Goal: Information Seeking & Learning: Learn about a topic

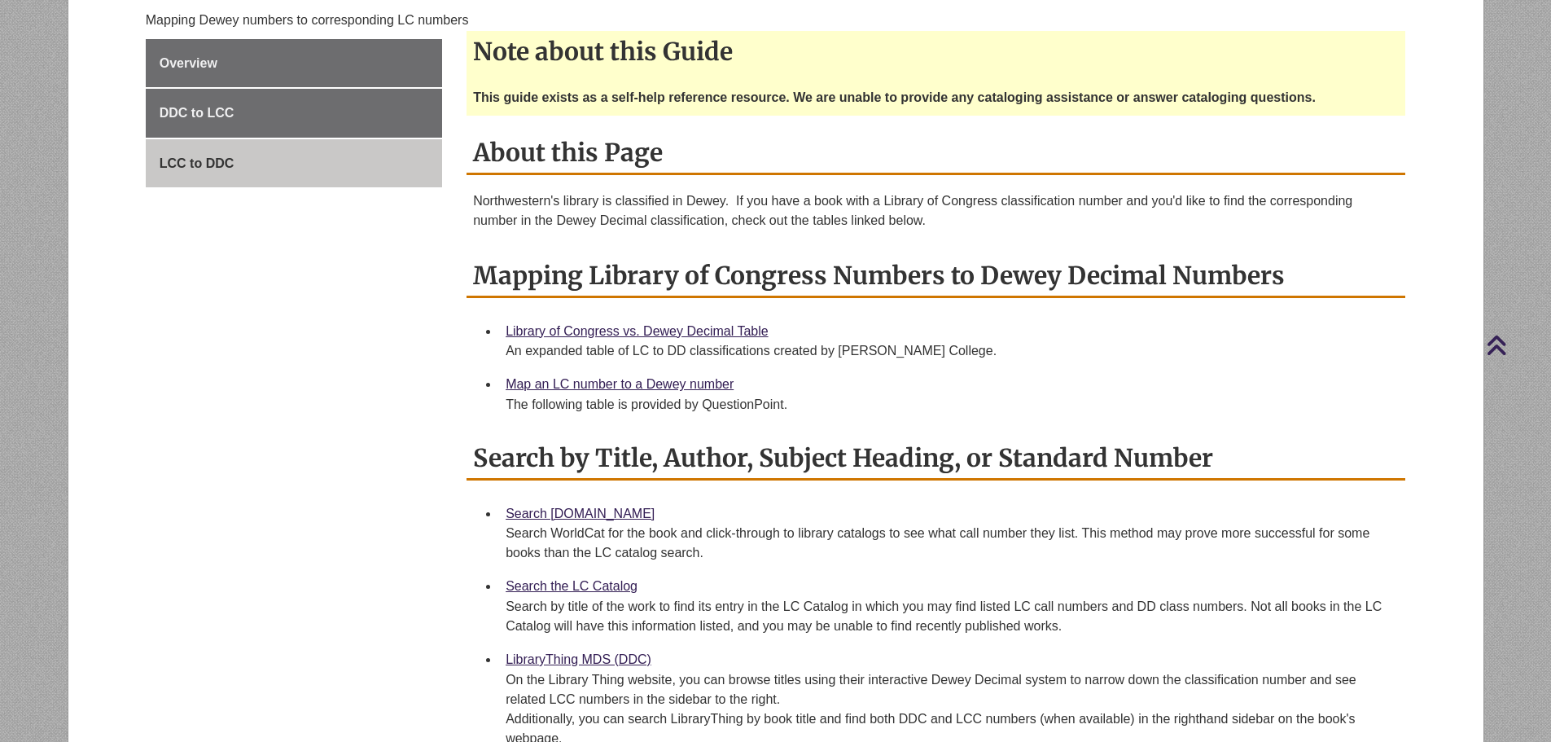
scroll to position [163, 0]
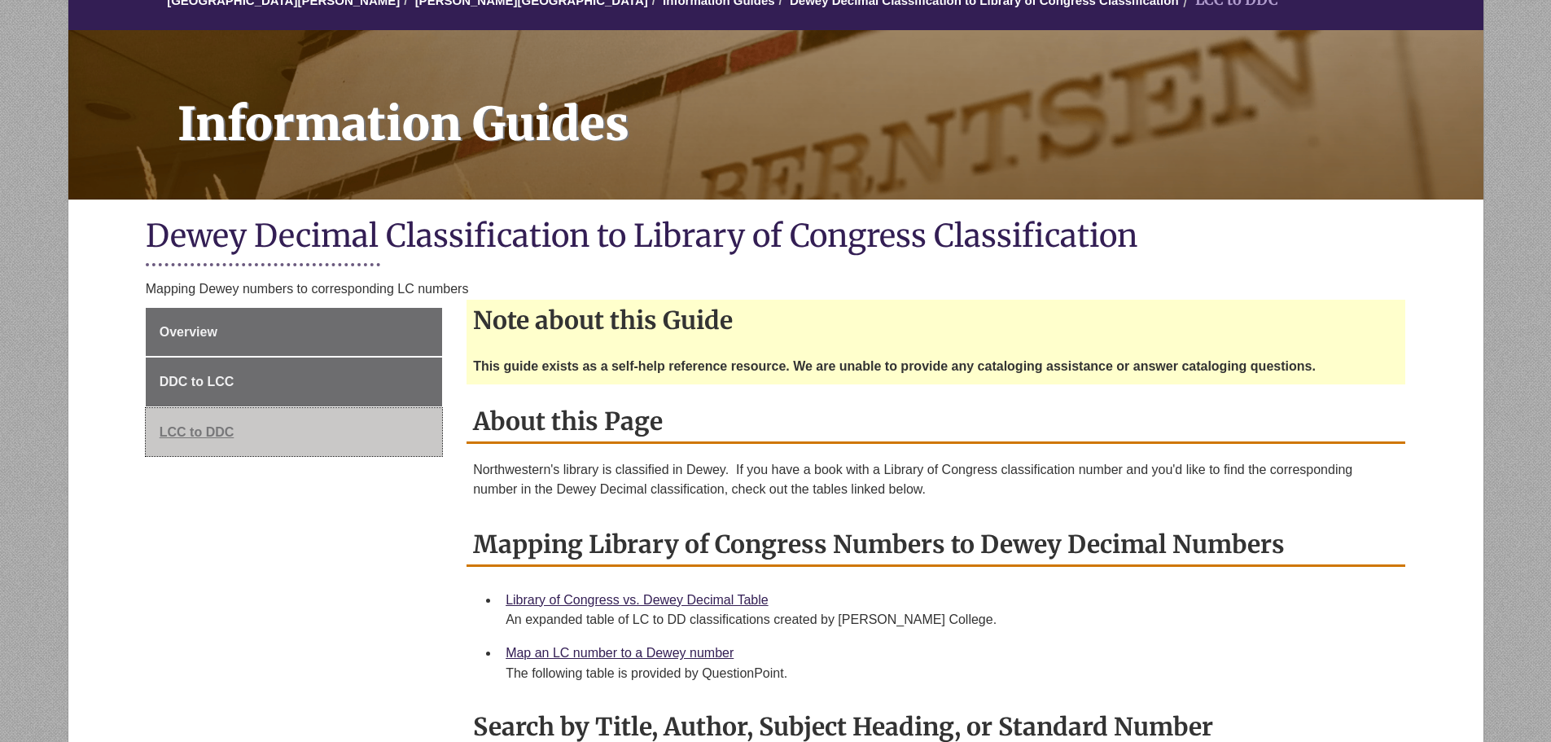
click at [191, 431] on span "LCC to DDC" at bounding box center [197, 432] width 75 height 14
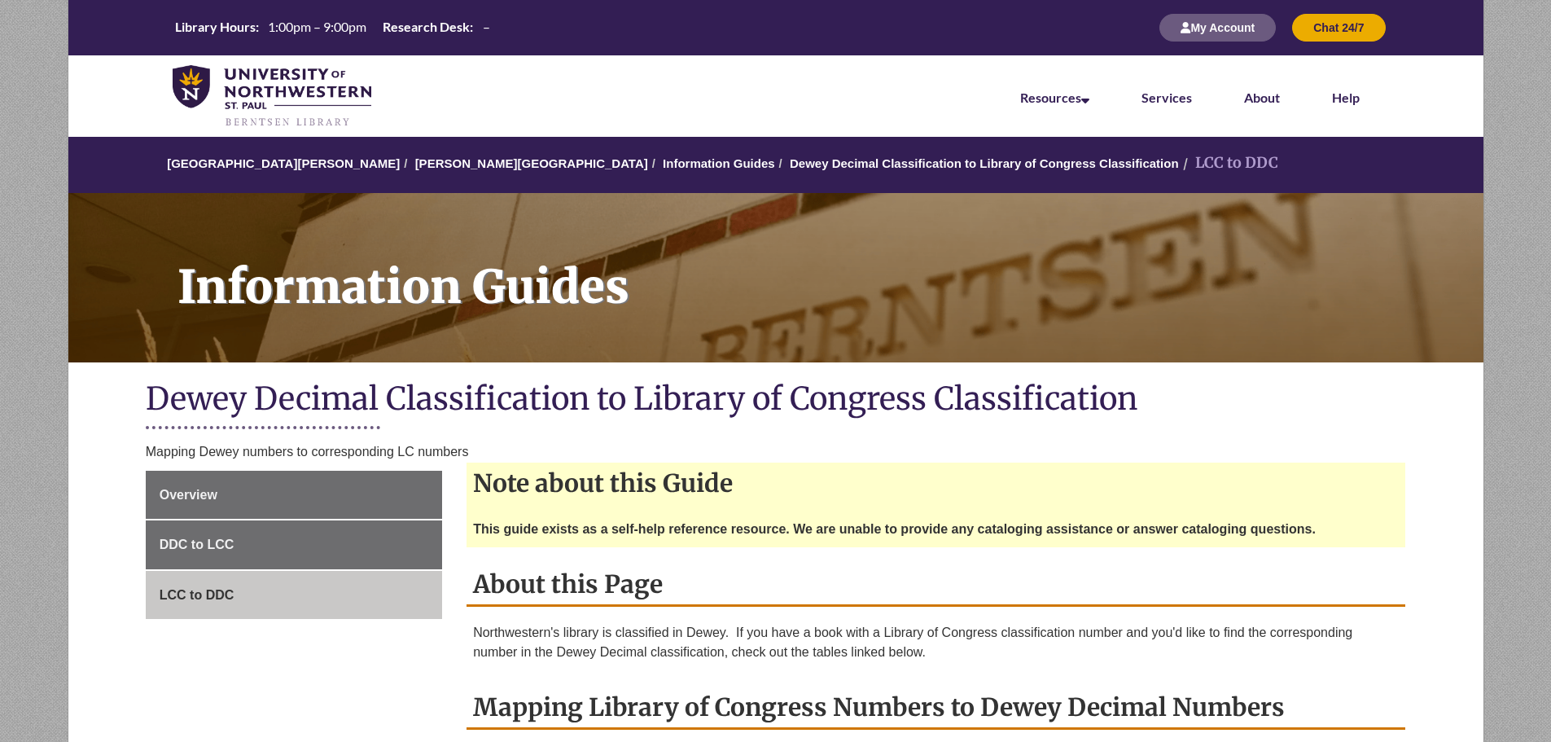
scroll to position [570, 0]
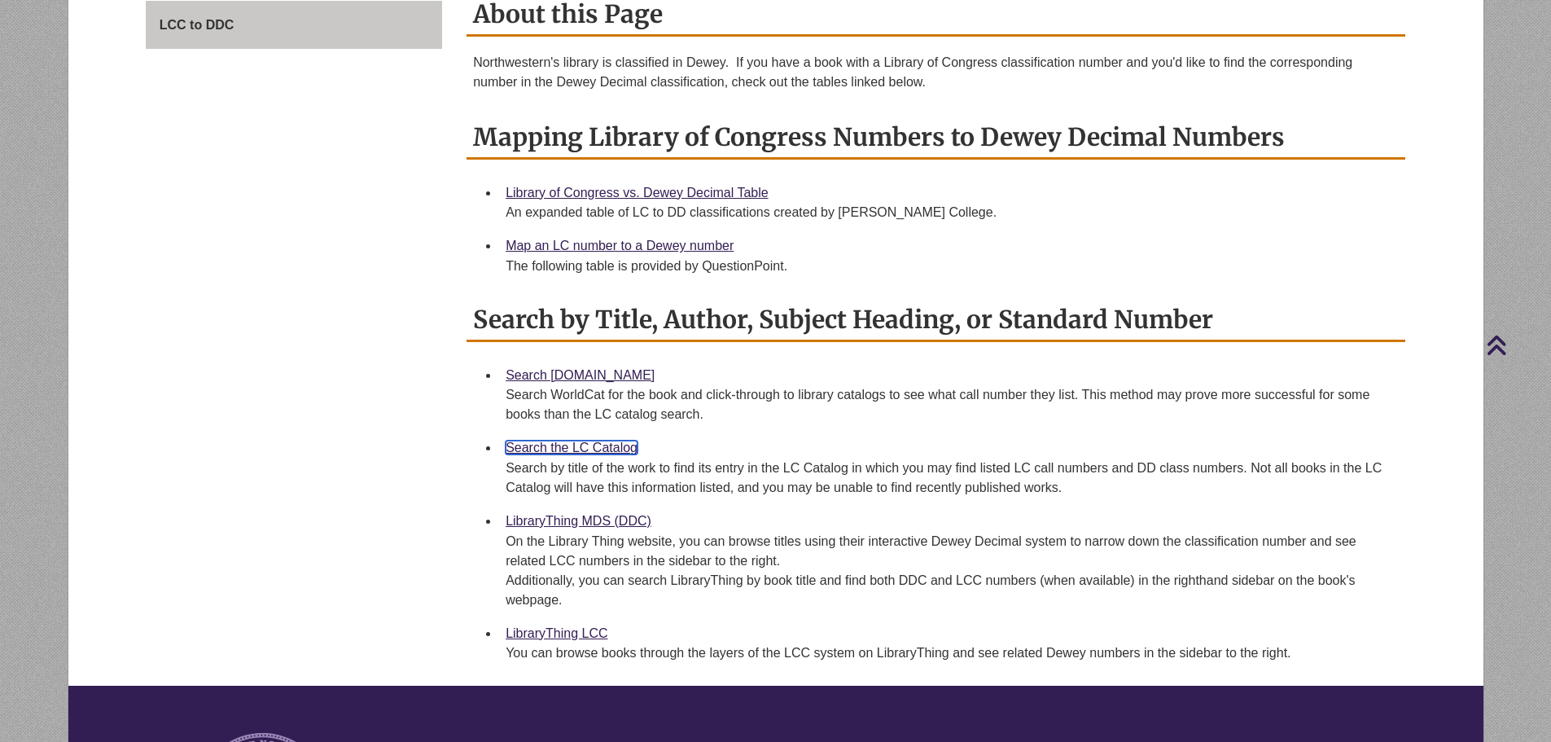
click at [581, 445] on link "Search the LC Catalog" at bounding box center [572, 448] width 132 height 14
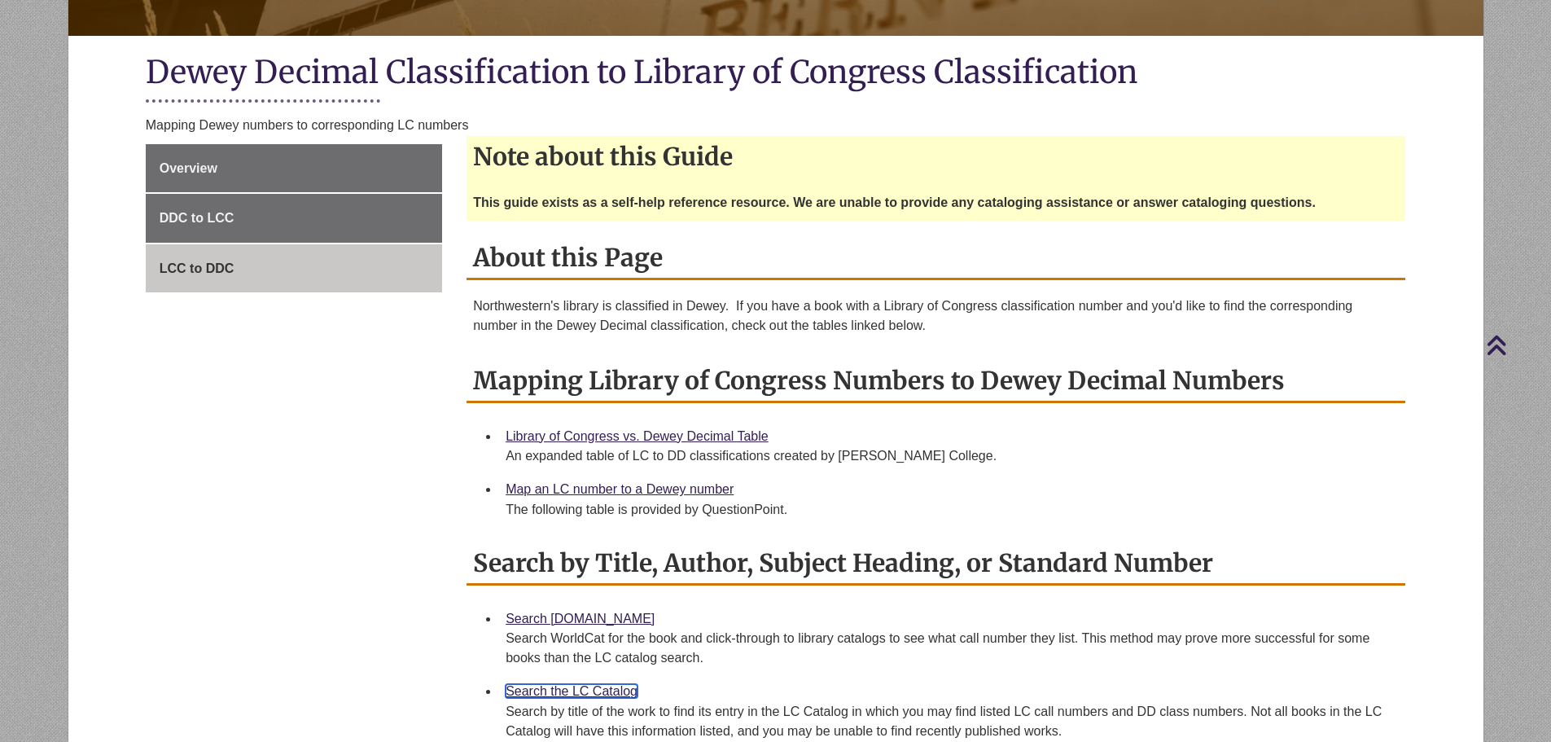
scroll to position [326, 0]
click at [214, 259] on link "LCC to DDC" at bounding box center [294, 269] width 296 height 49
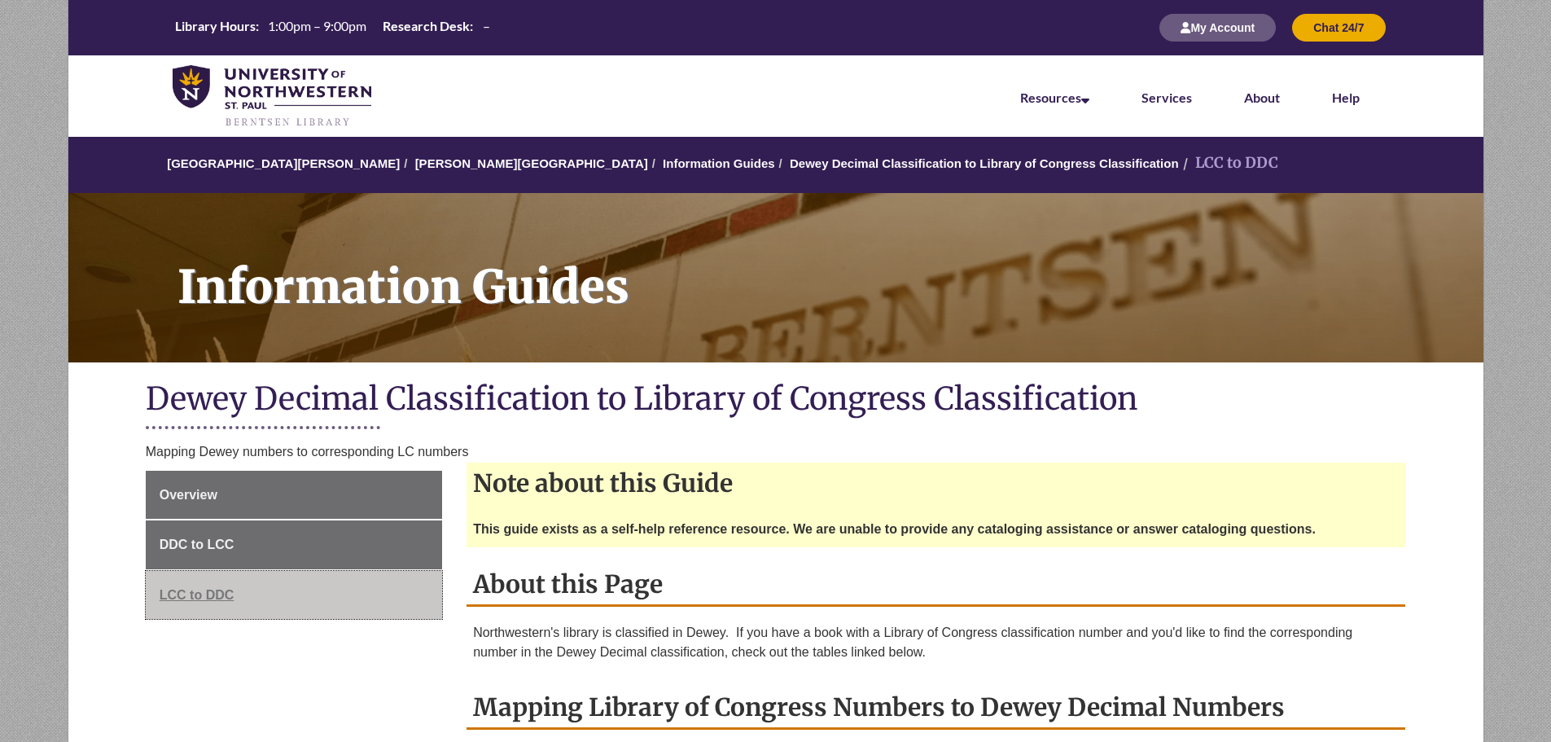
click at [194, 598] on span "LCC to DDC" at bounding box center [197, 595] width 75 height 14
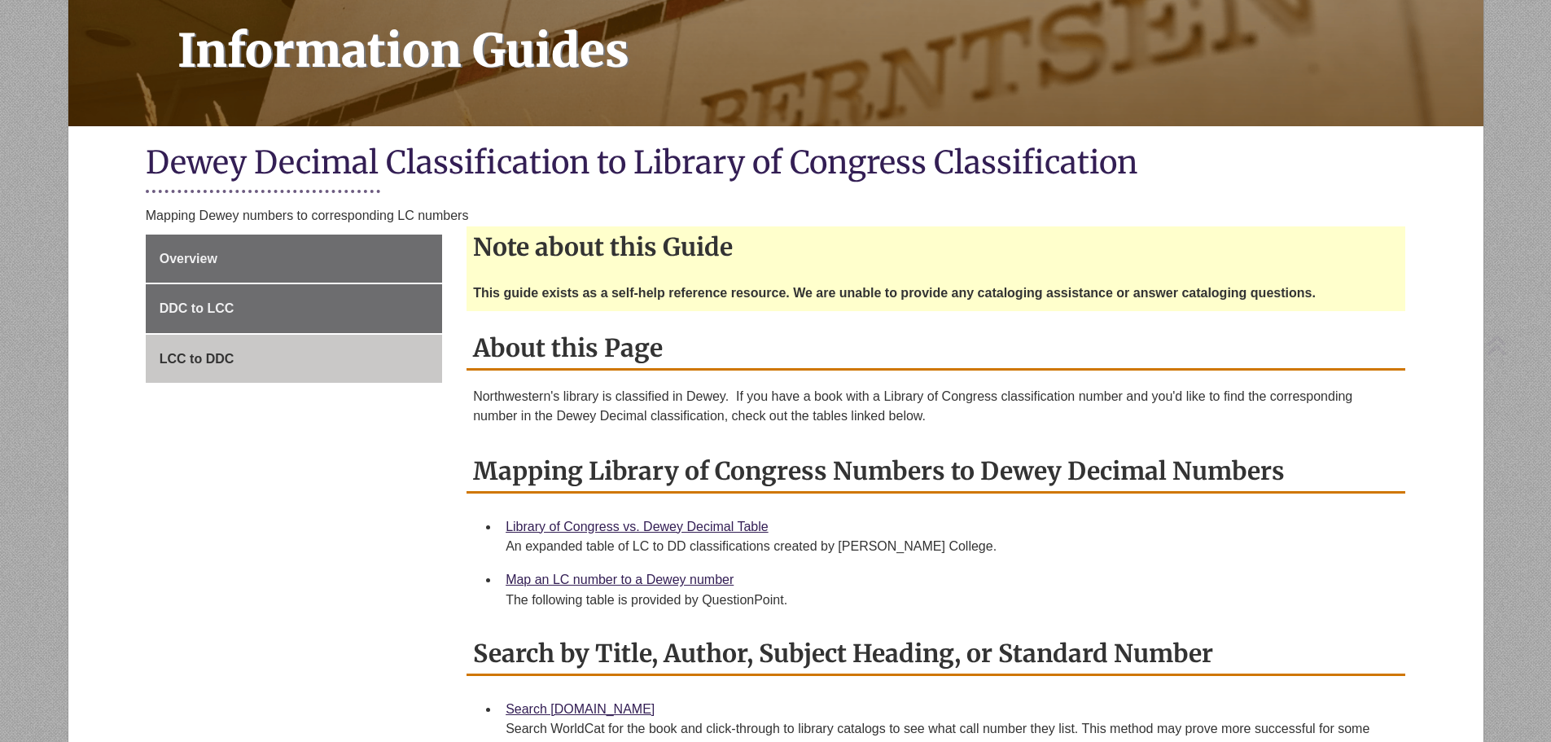
scroll to position [244, 0]
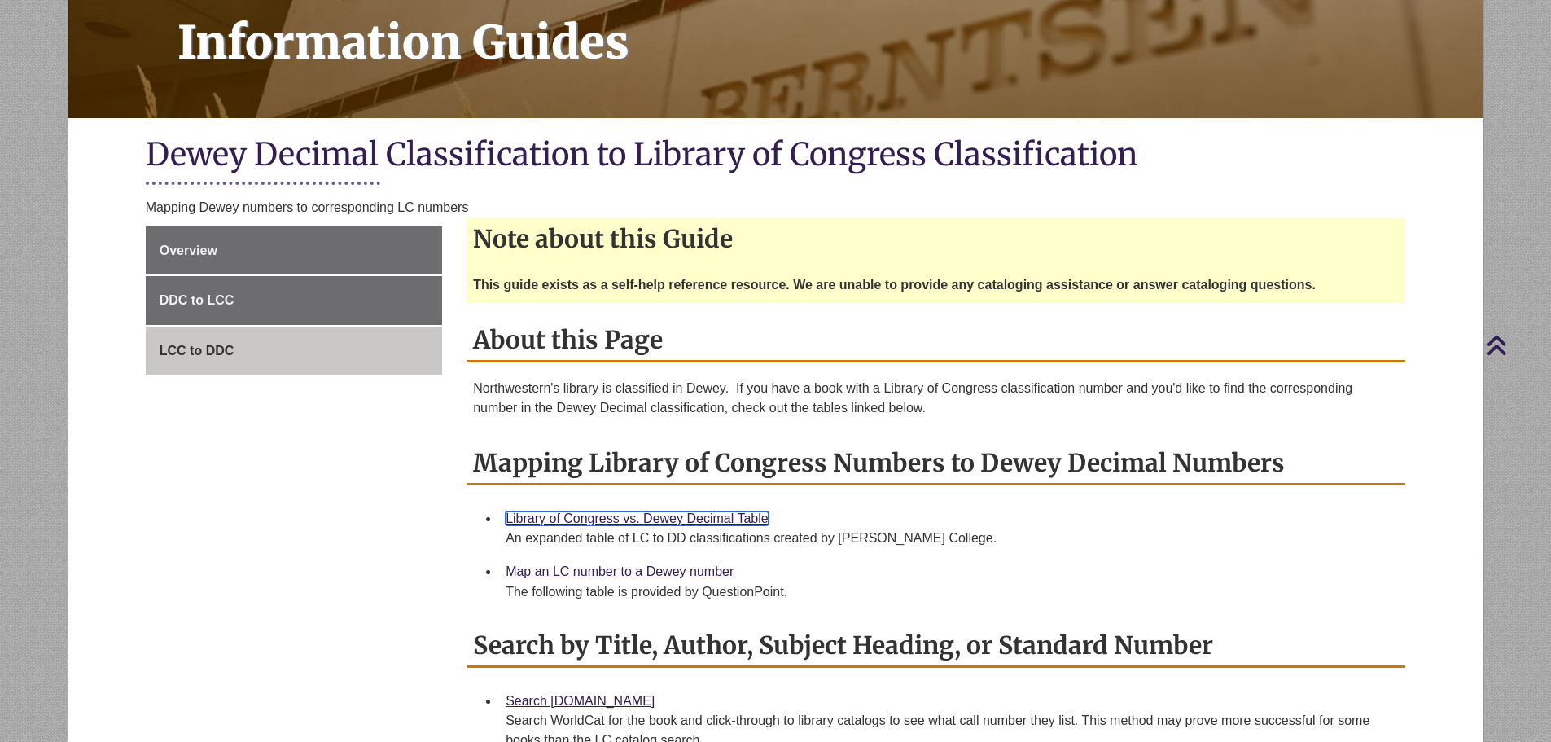
click at [619, 520] on link "Library of Congress vs. Dewey Decimal Table" at bounding box center [637, 518] width 263 height 14
